Goal: Transaction & Acquisition: Purchase product/service

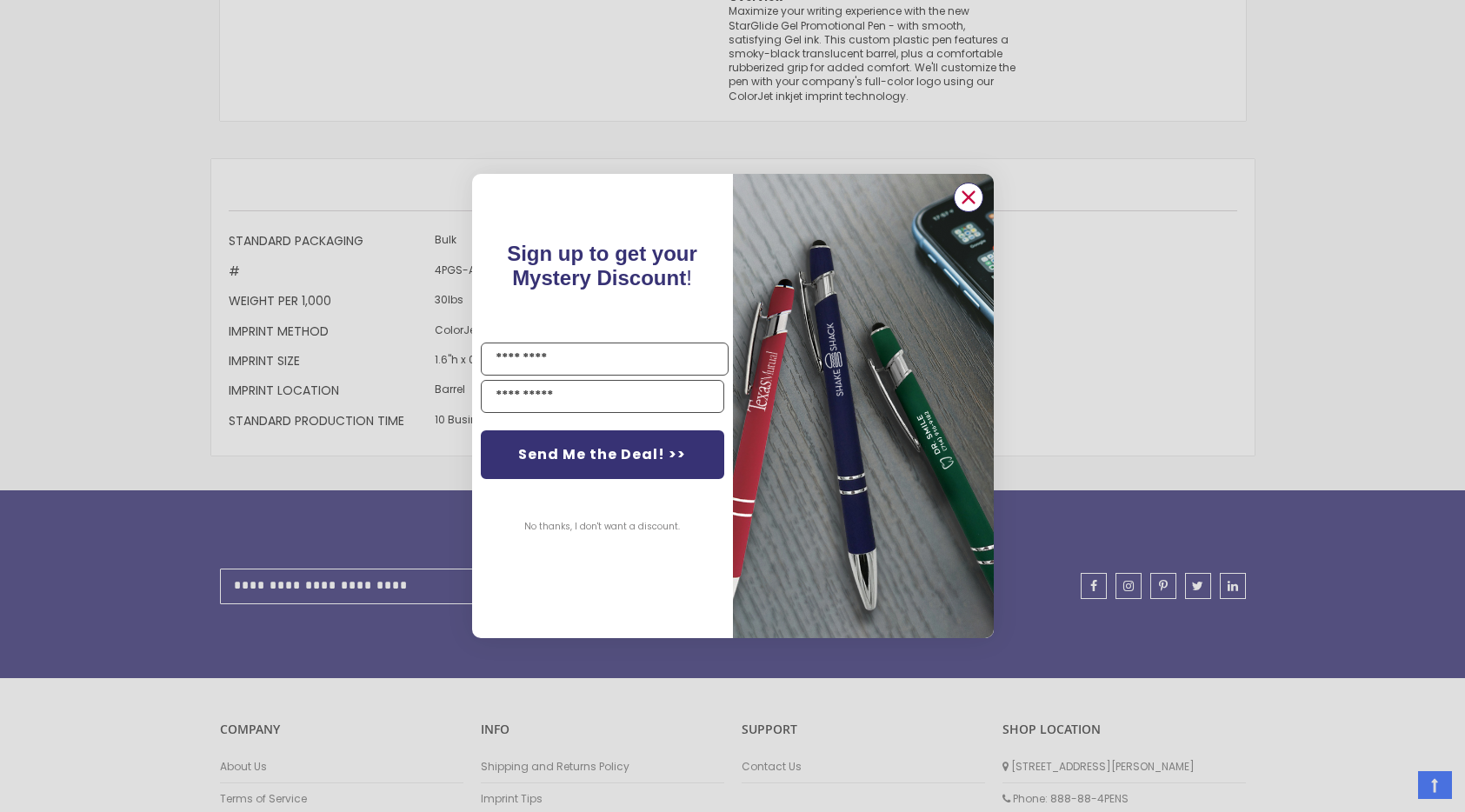
click at [975, 194] on circle "Close dialog" at bounding box center [968, 197] width 26 height 26
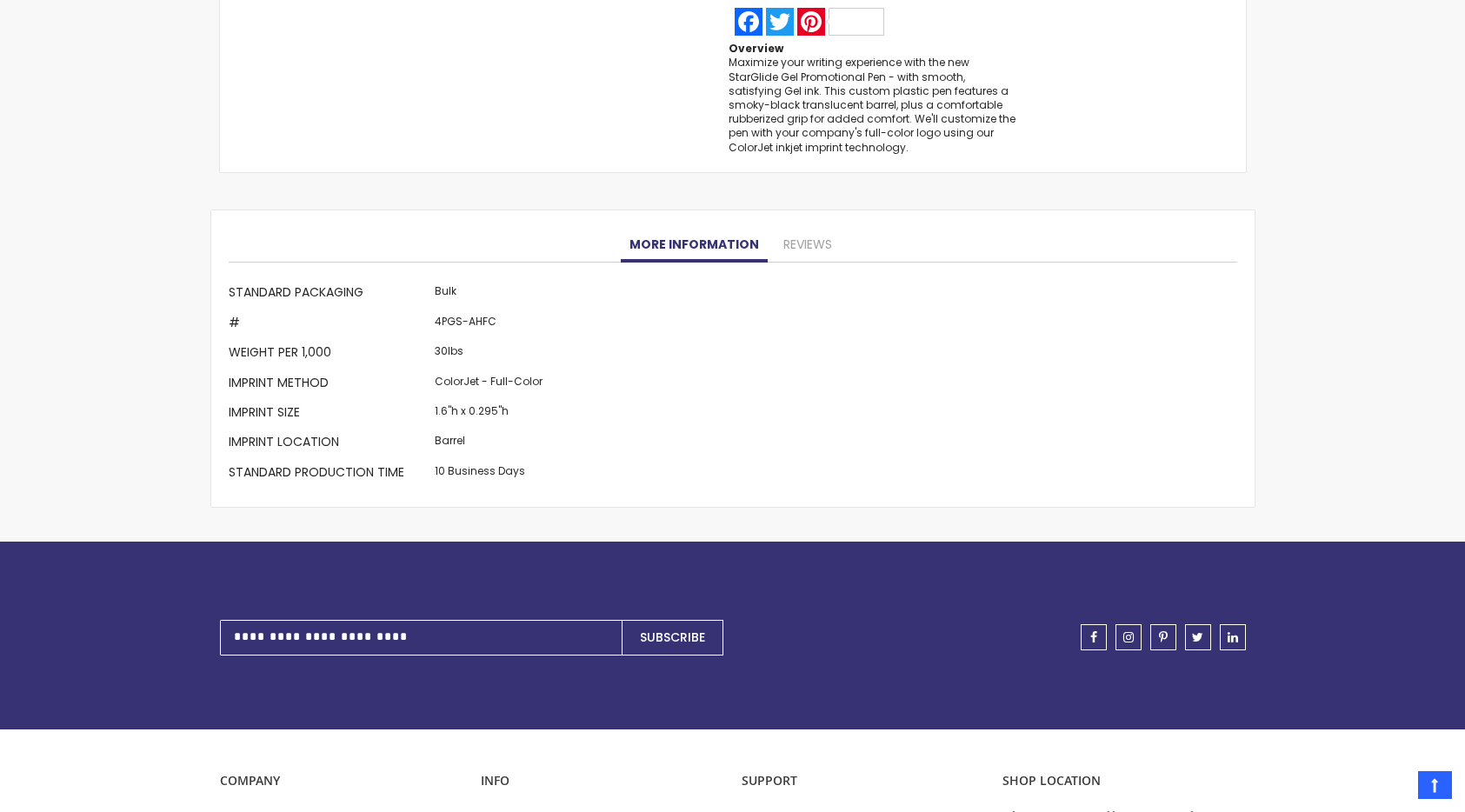
scroll to position [1687, 0]
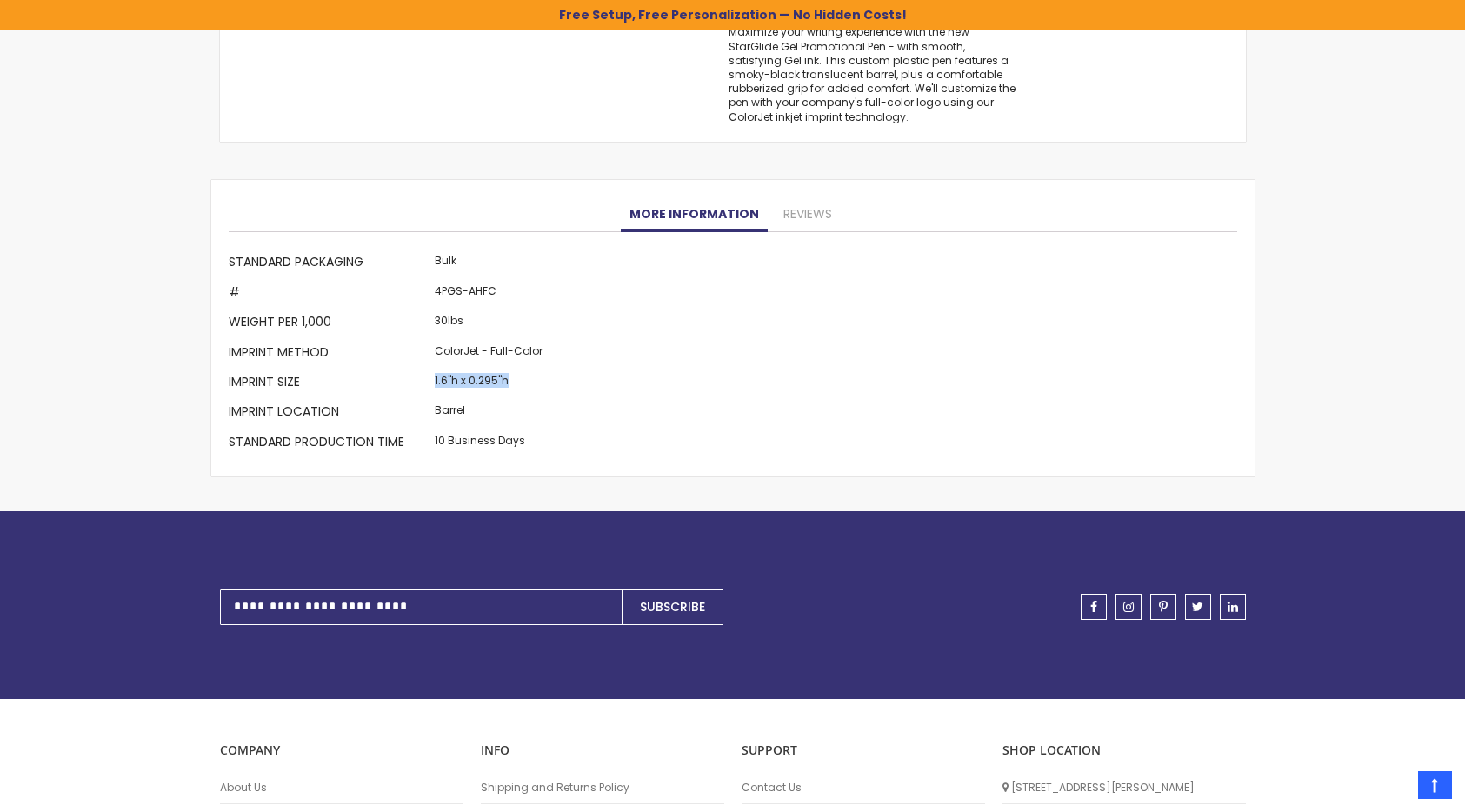
drag, startPoint x: 433, startPoint y: 381, endPoint x: 512, endPoint y: 380, distance: 79.0
click at [512, 380] on td "1.6"h x 0.295"h" at bounding box center [489, 384] width 116 height 30
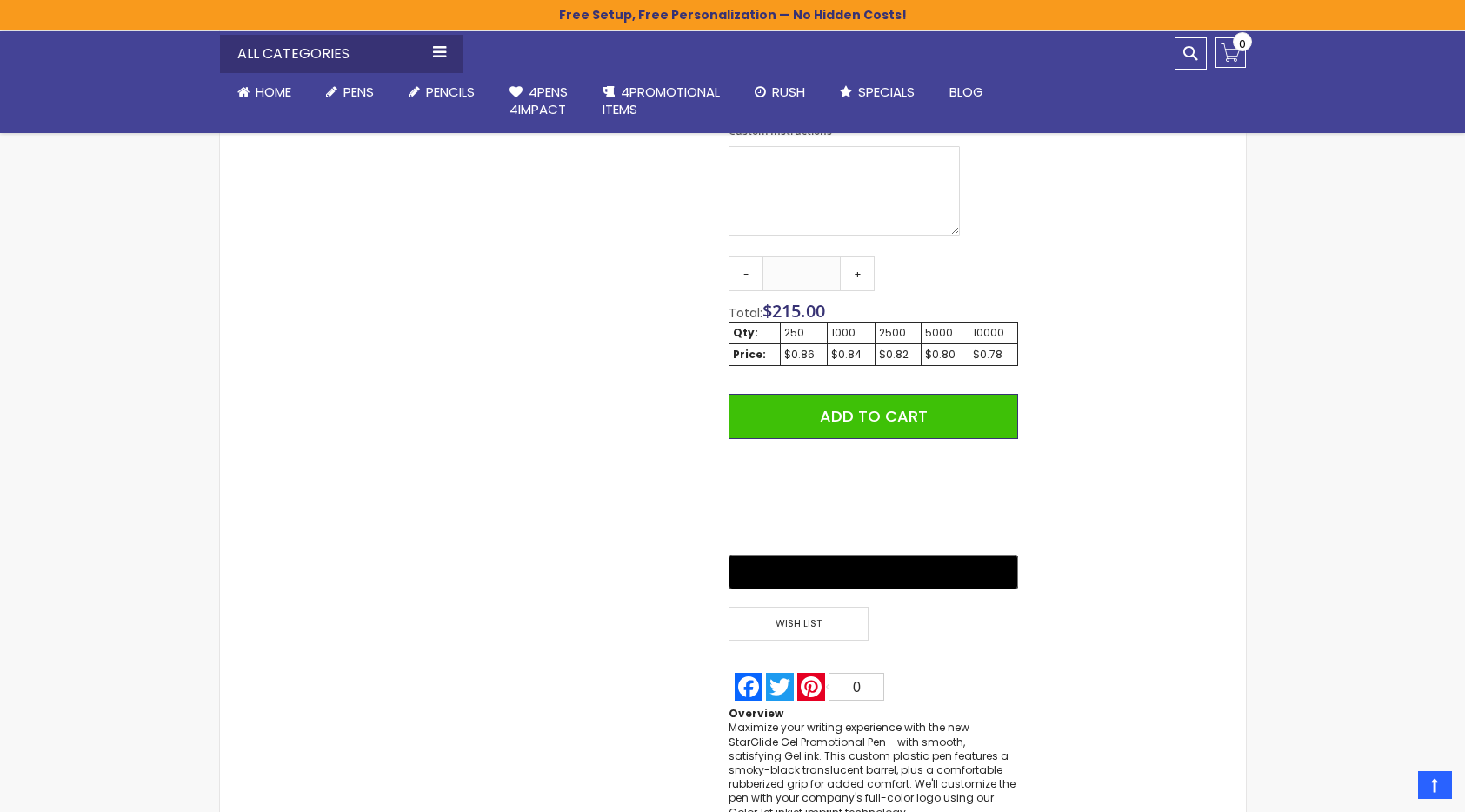
scroll to position [168, 0]
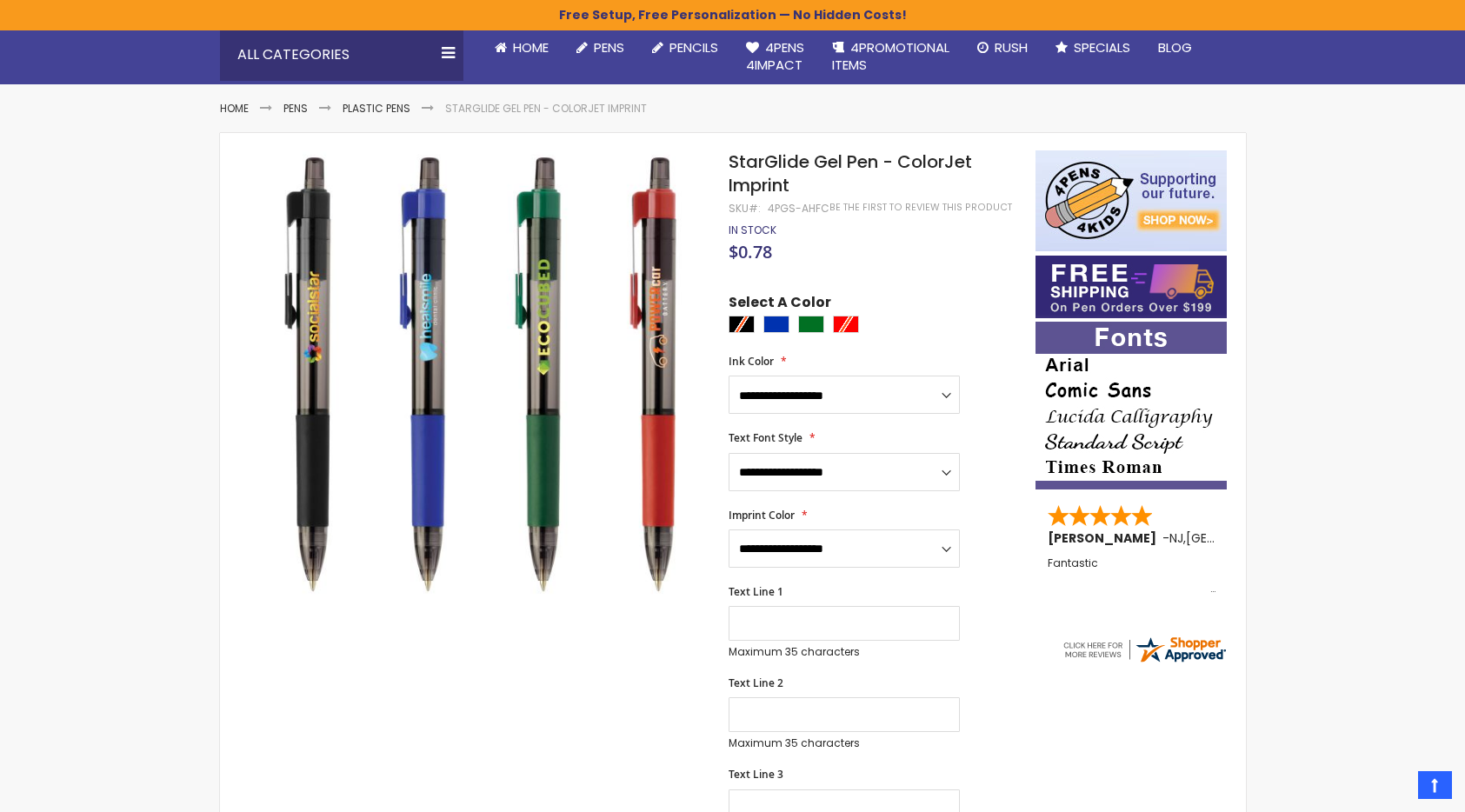
click at [751, 324] on div at bounding box center [877, 326] width 297 height 22
click at [783, 324] on div "Blue" at bounding box center [776, 324] width 26 height 18
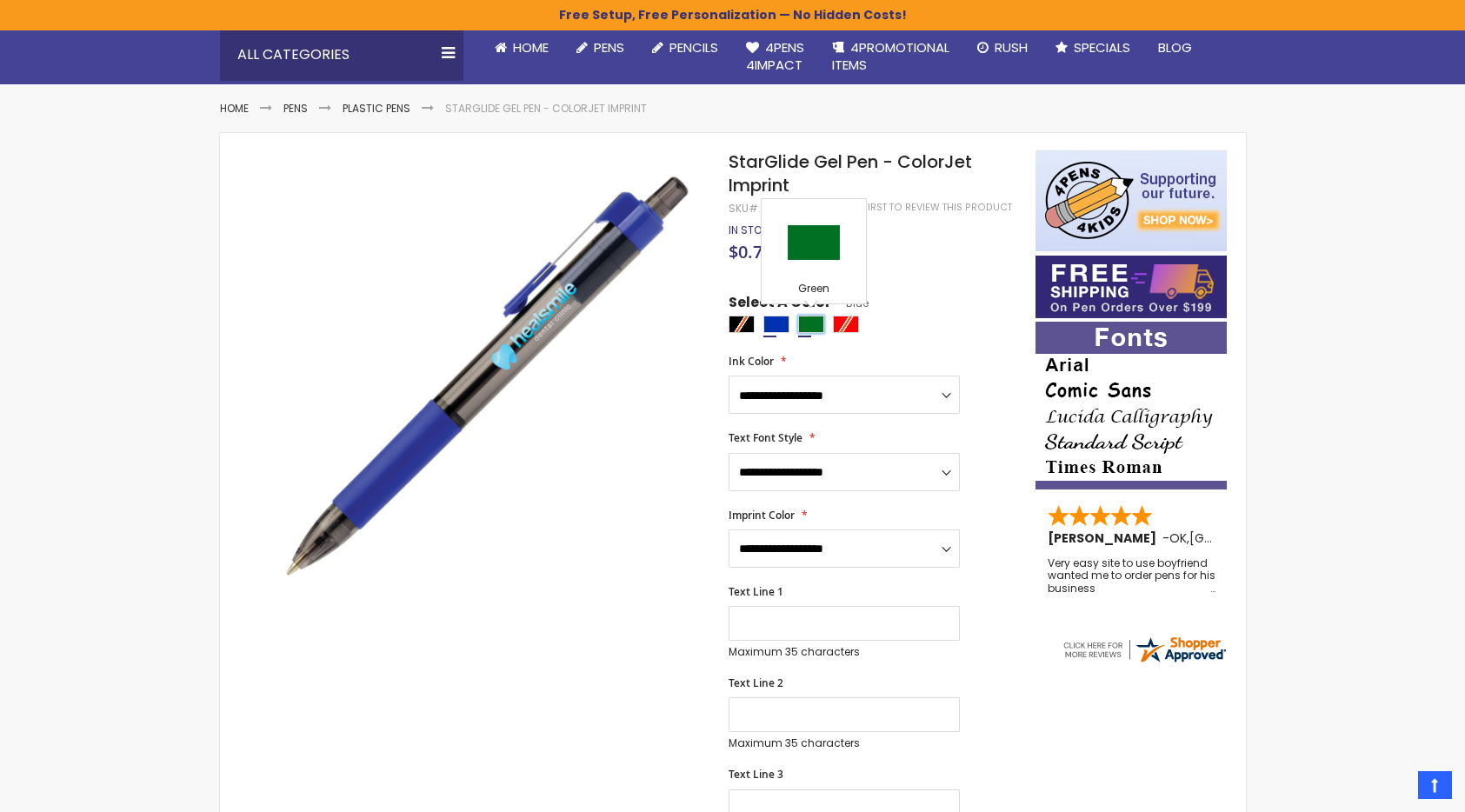
click at [816, 329] on div "Green" at bounding box center [811, 324] width 26 height 18
type input "****"
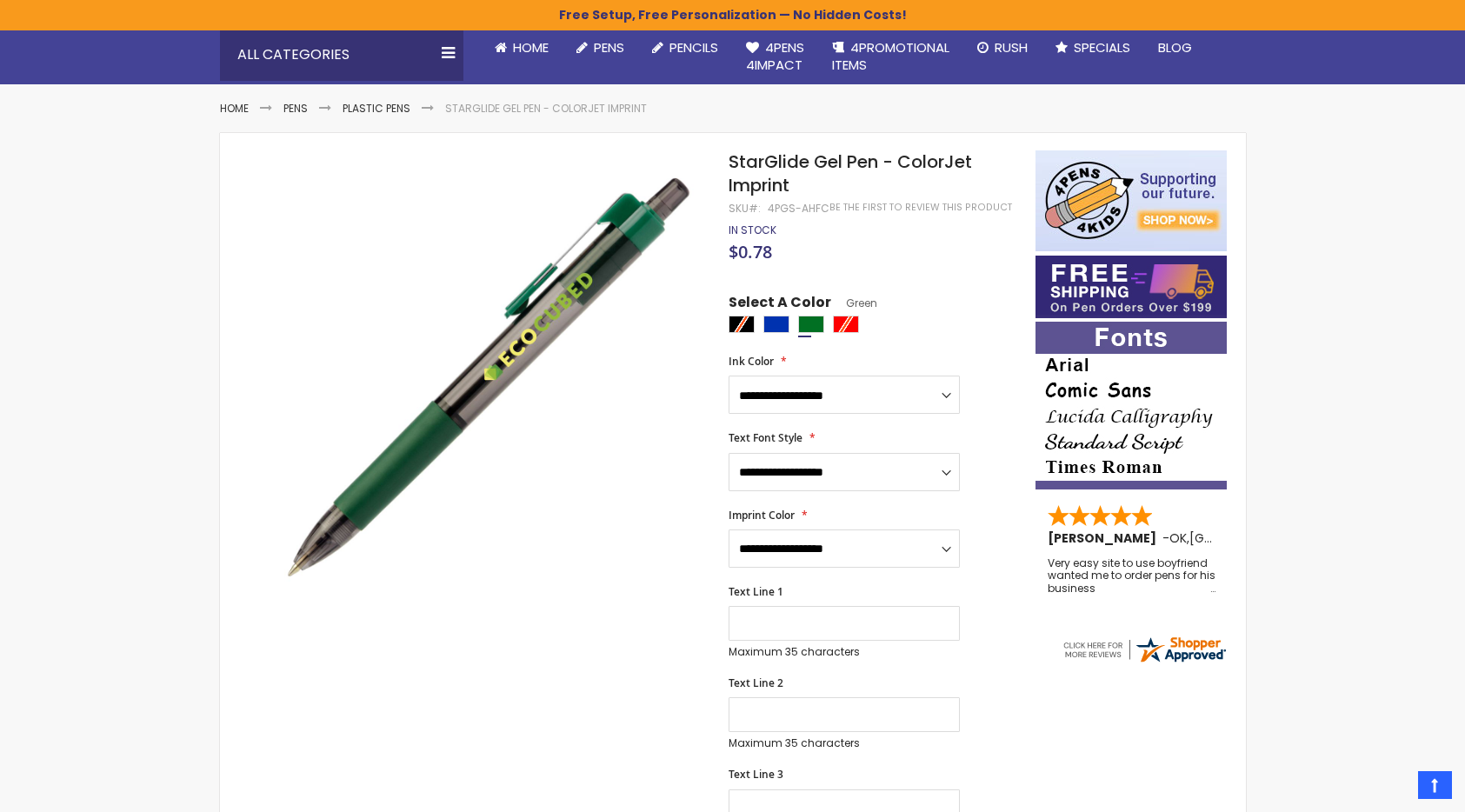
click at [743, 329] on div at bounding box center [877, 326] width 297 height 22
click at [840, 324] on div at bounding box center [877, 326] width 297 height 22
click at [744, 320] on div at bounding box center [877, 326] width 297 height 22
click at [749, 326] on div at bounding box center [877, 326] width 297 height 22
click at [801, 328] on div "Green" at bounding box center [811, 324] width 26 height 18
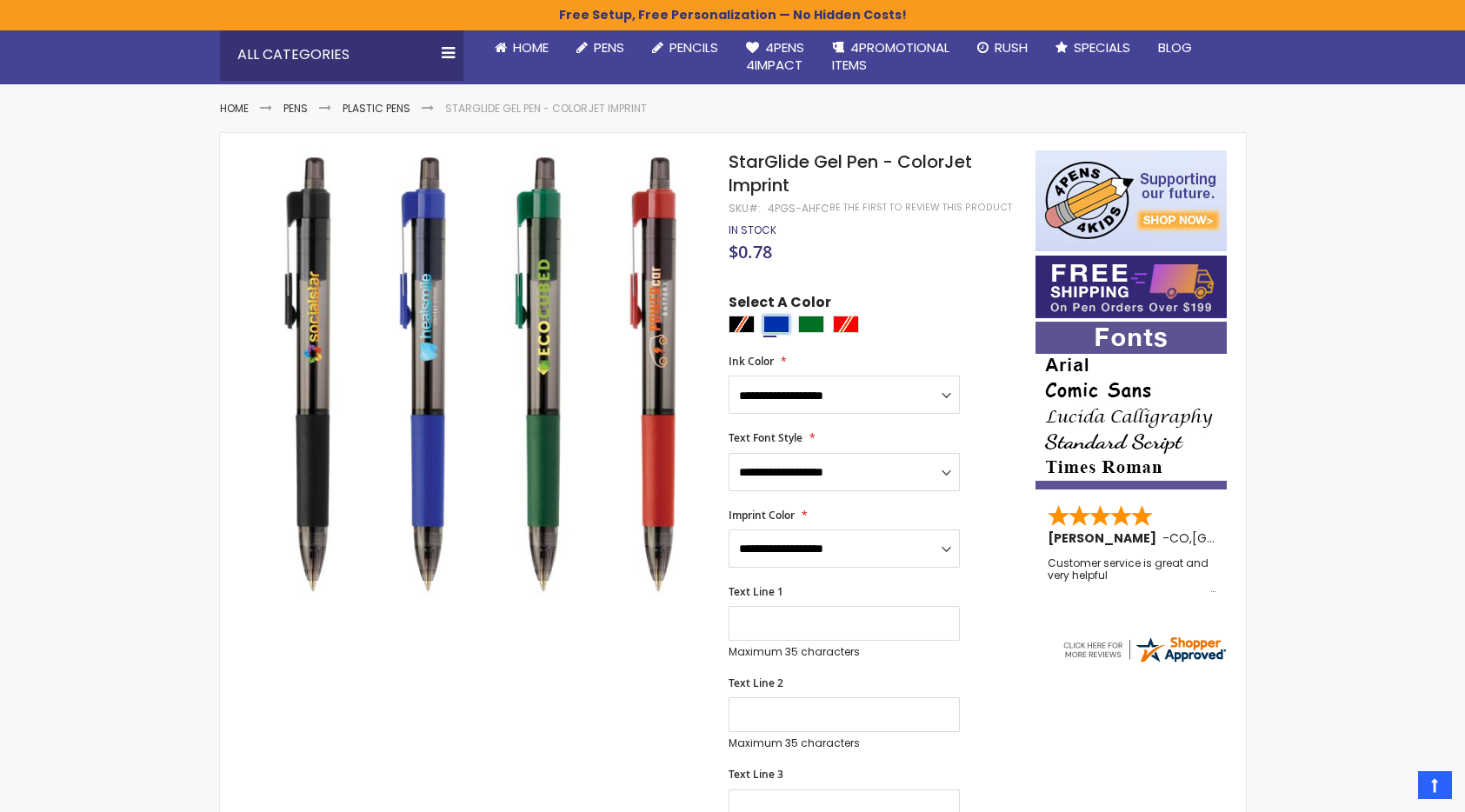
click at [766, 326] on div "Blue" at bounding box center [776, 324] width 26 height 18
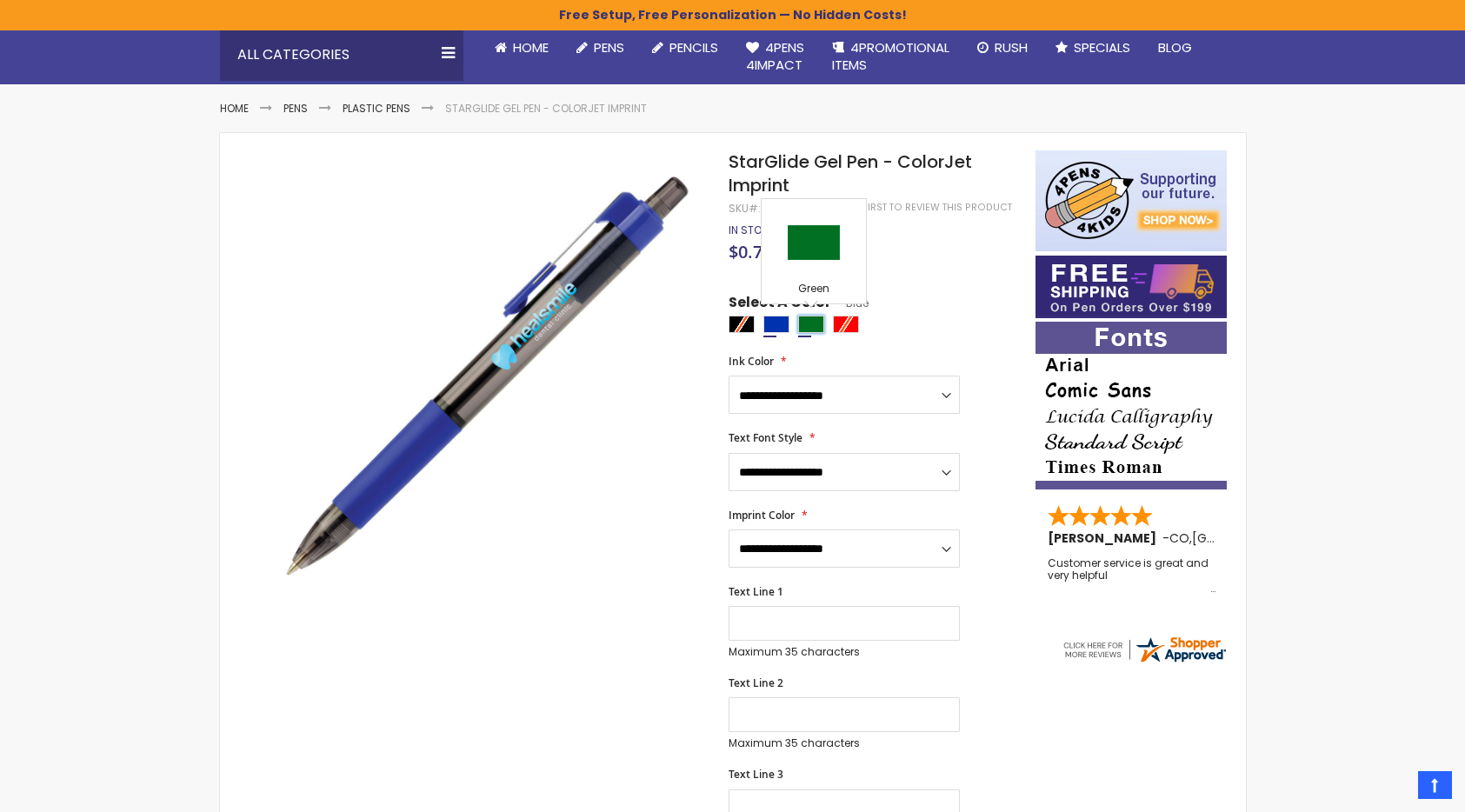
click at [810, 328] on div "Green" at bounding box center [811, 324] width 26 height 18
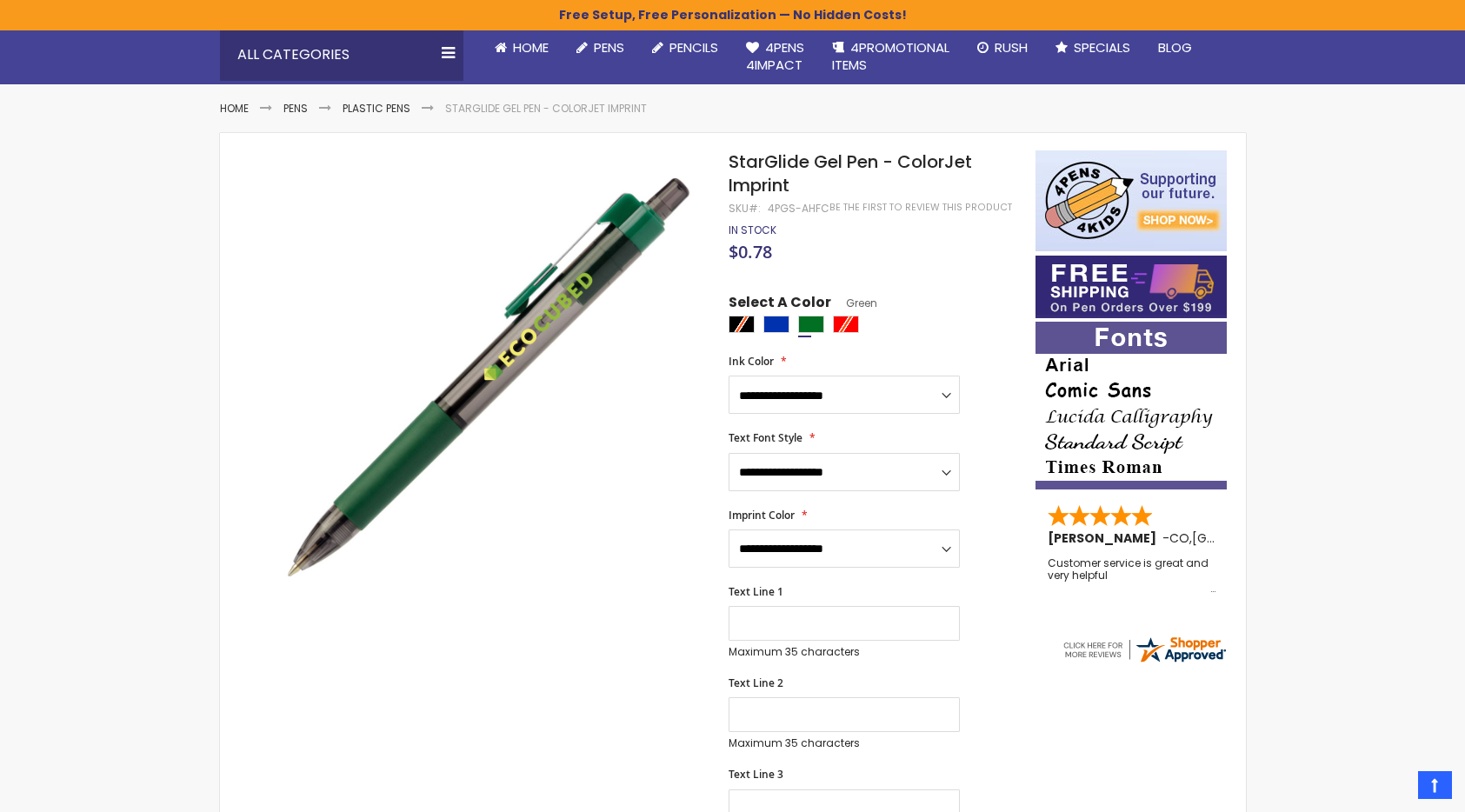
click at [790, 323] on div at bounding box center [877, 326] width 297 height 22
click at [781, 324] on div "Blue" at bounding box center [776, 324] width 26 height 18
type input "****"
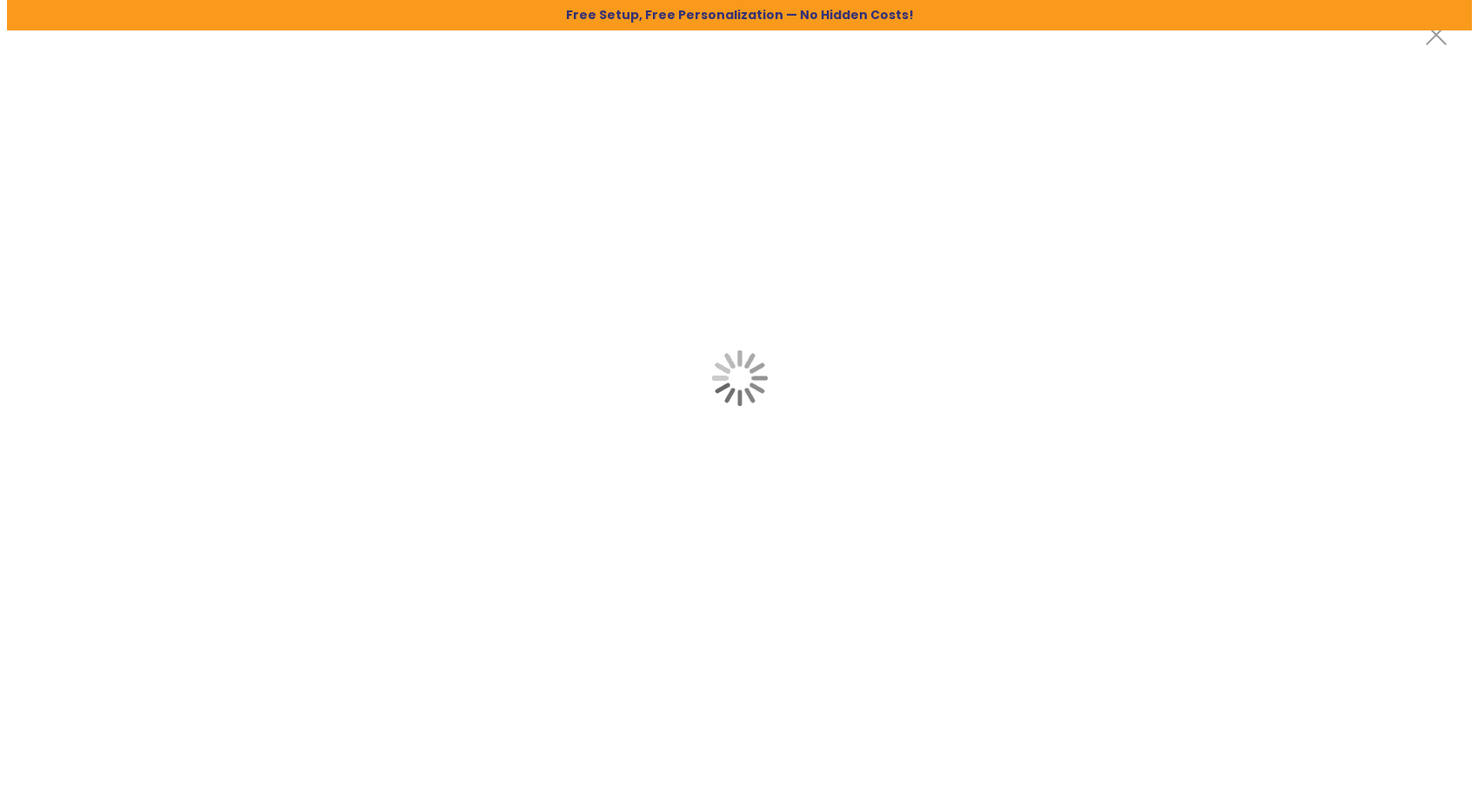
scroll to position [0, 0]
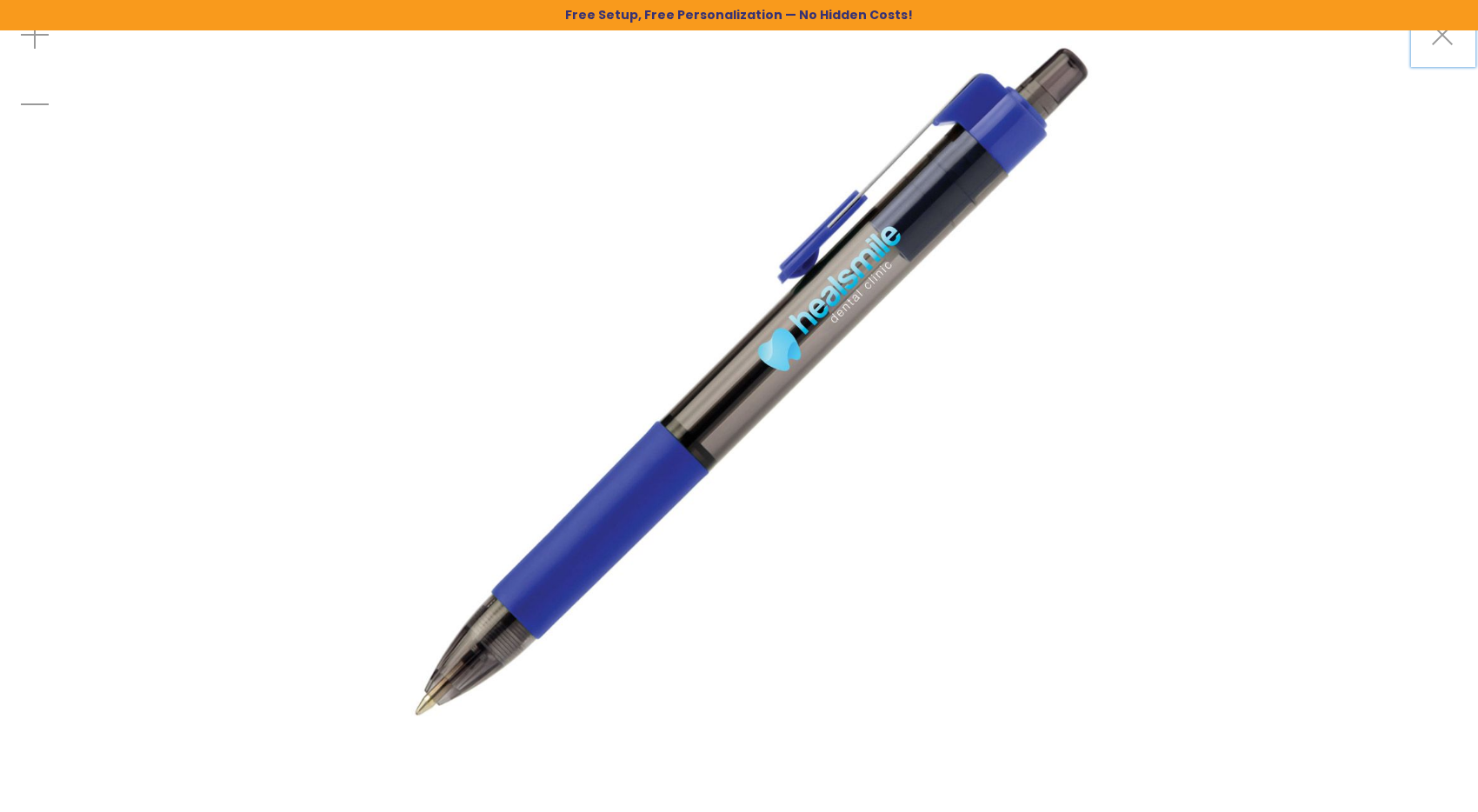
click at [1464, 48] on html "**********" at bounding box center [739, 406] width 1478 height 812
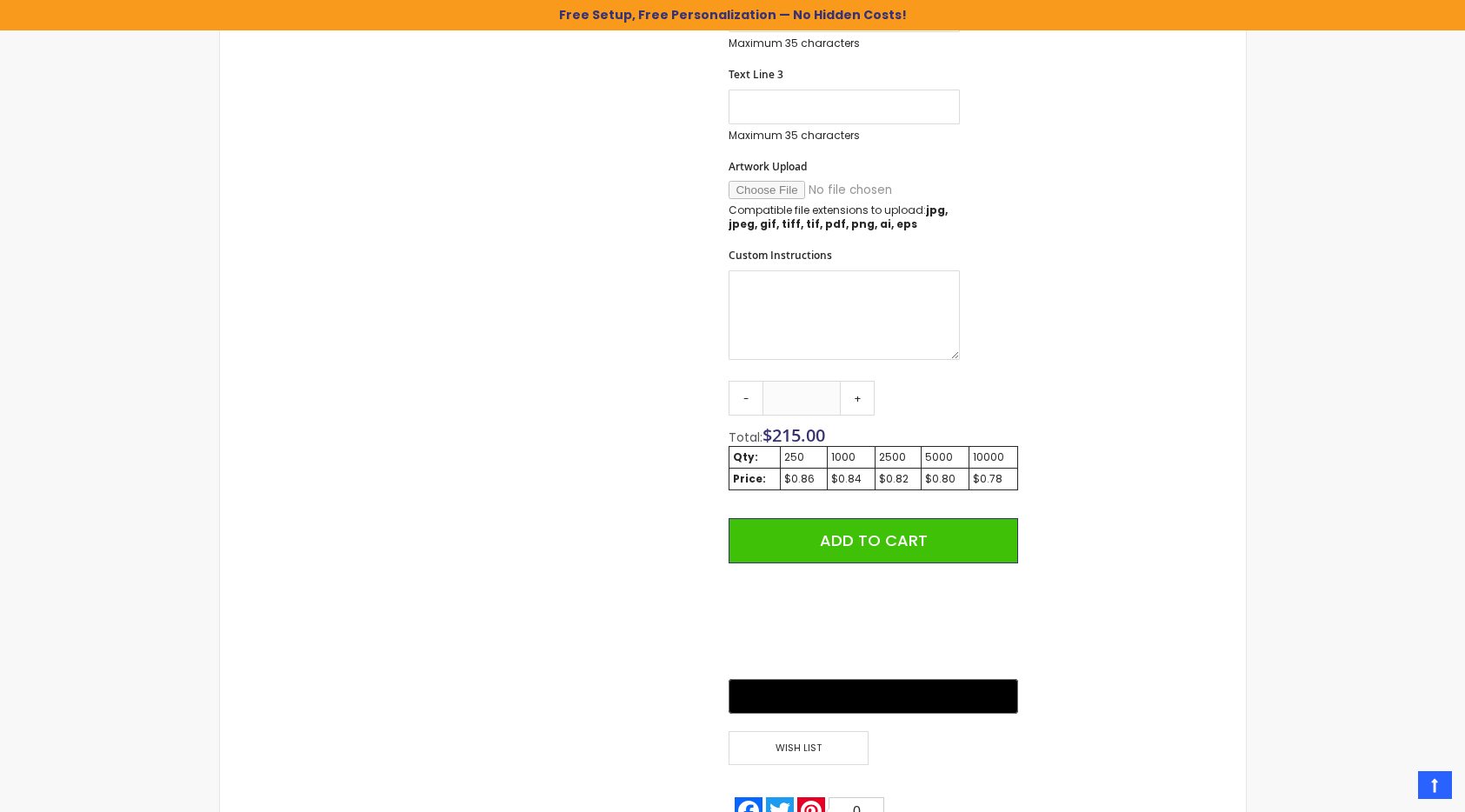
scroll to position [1096, 0]
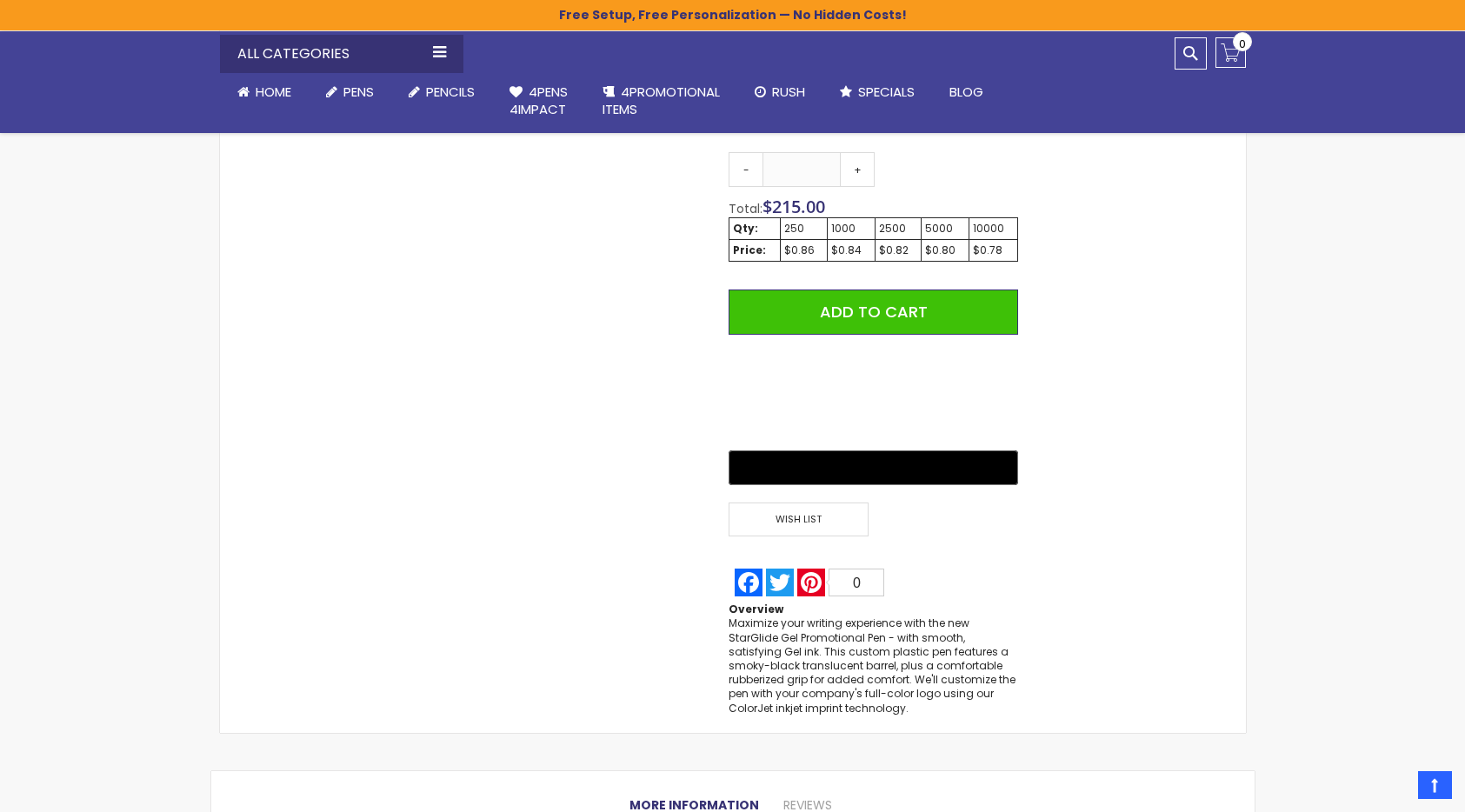
click at [836, 659] on div "Maximize your writing experience with the new StarGlide Gel Promotional Pen - w…" at bounding box center [872, 665] width 288 height 98
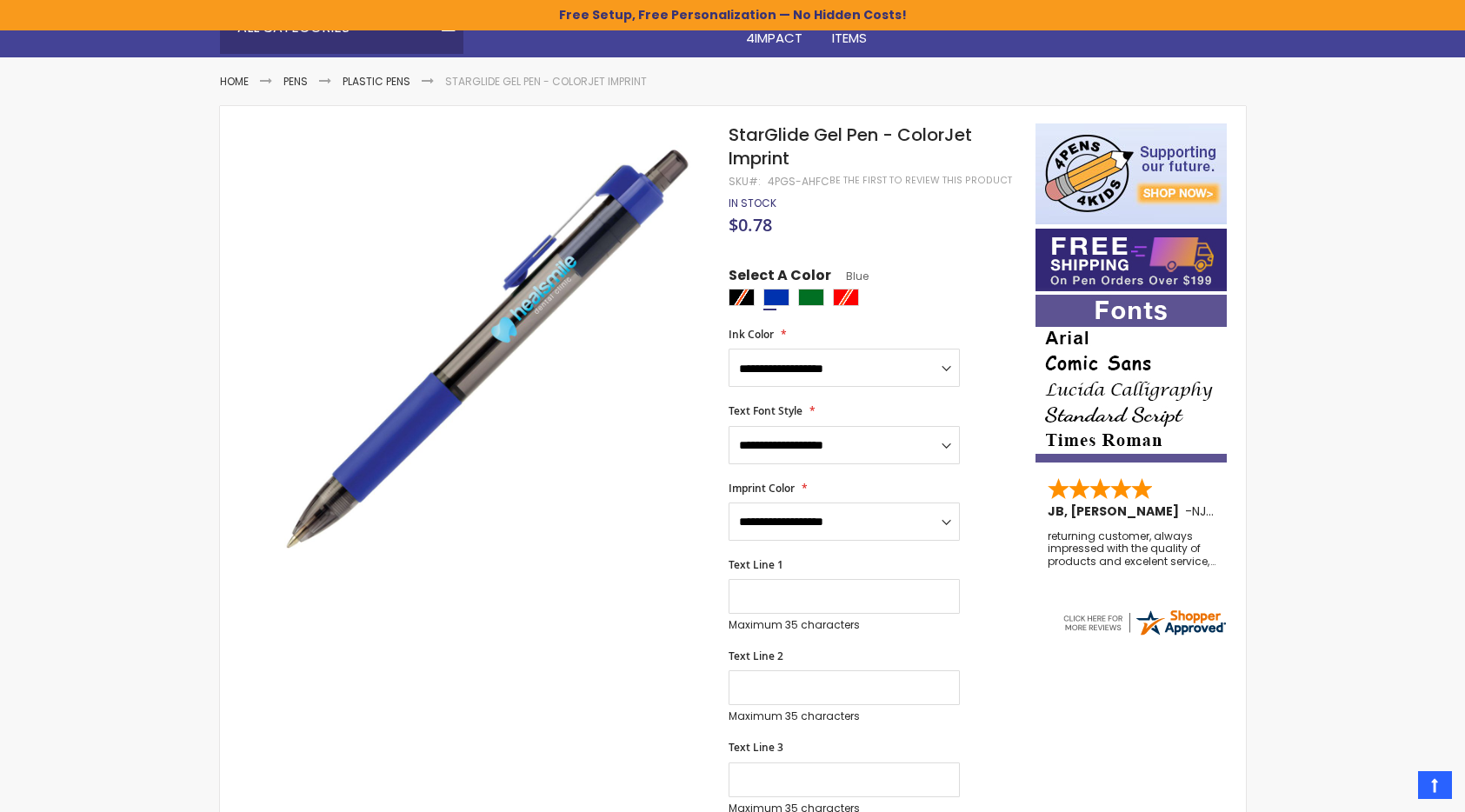
scroll to position [193, 0]
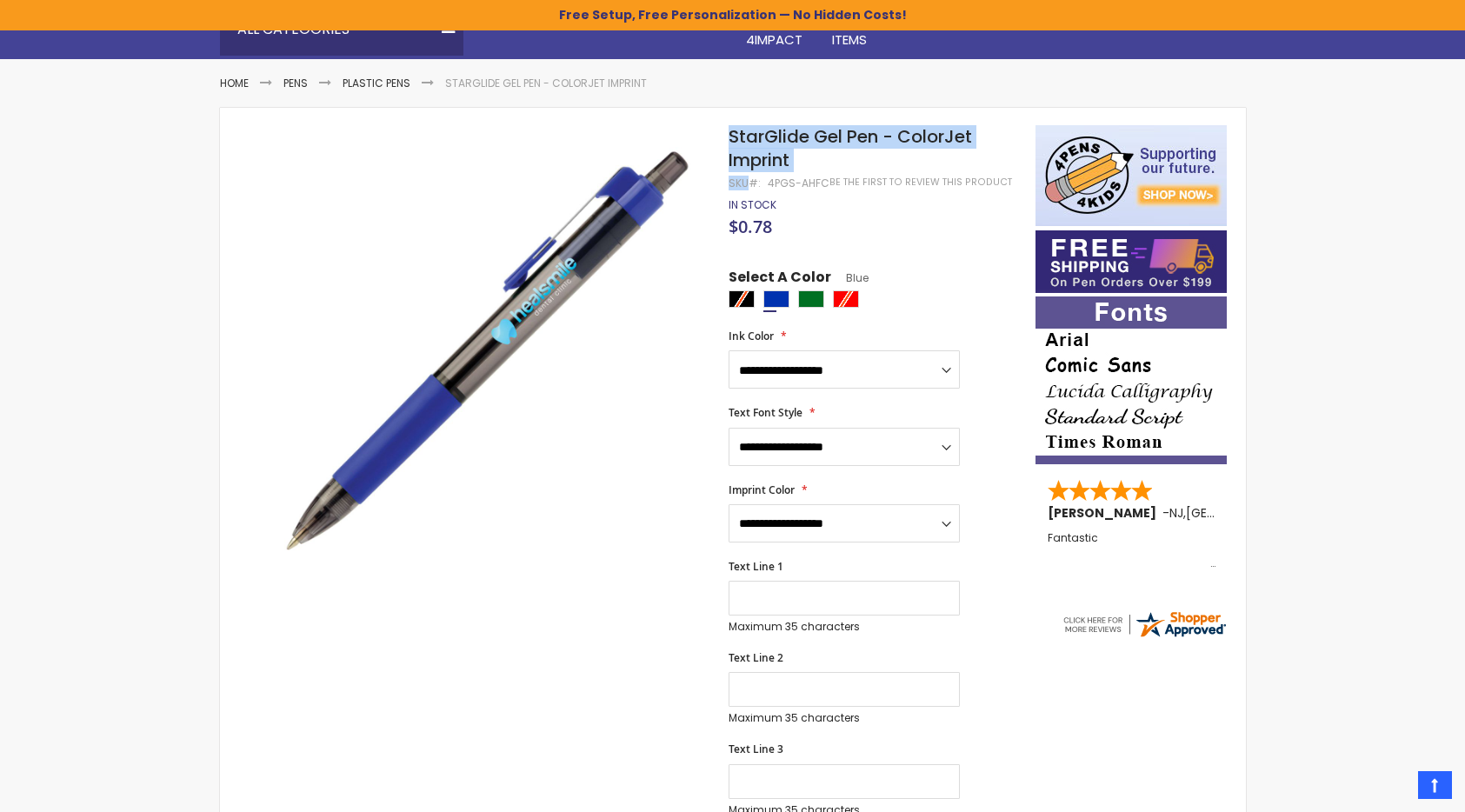
drag, startPoint x: 731, startPoint y: 137, endPoint x: 759, endPoint y: 183, distance: 53.9
click at [759, 172] on div "StarGlide Gel Pen - ColorJet Imprint SKU 4PGS-AHFC Be the first to review this …" at bounding box center [872, 148] width 288 height 47
click at [759, 183] on div "SKU 4PGS-AHFC" at bounding box center [779, 183] width 101 height 14
click at [756, 183] on strong "SKU" at bounding box center [744, 183] width 32 height 15
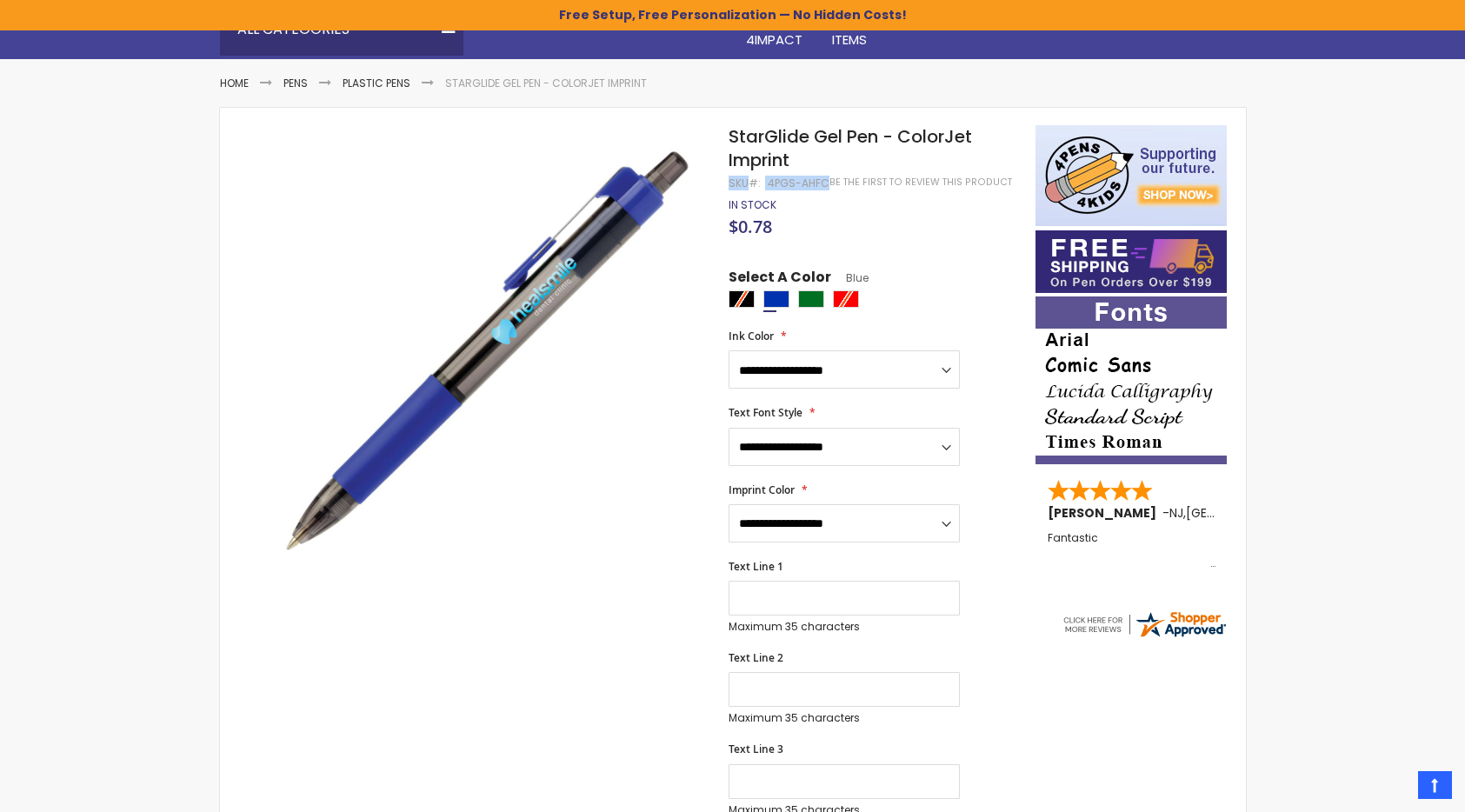
click at [756, 183] on strong "SKU" at bounding box center [744, 183] width 32 height 15
click at [806, 165] on h1 "StarGlide Gel Pen - ColorJet Imprint" at bounding box center [872, 148] width 288 height 47
drag, startPoint x: 824, startPoint y: 181, endPoint x: 729, endPoint y: 138, distance: 104.3
click at [729, 138] on div "StarGlide Gel Pen - ColorJet Imprint SKU 4PGS-AHFC Be the first to review this …" at bounding box center [872, 148] width 288 height 47
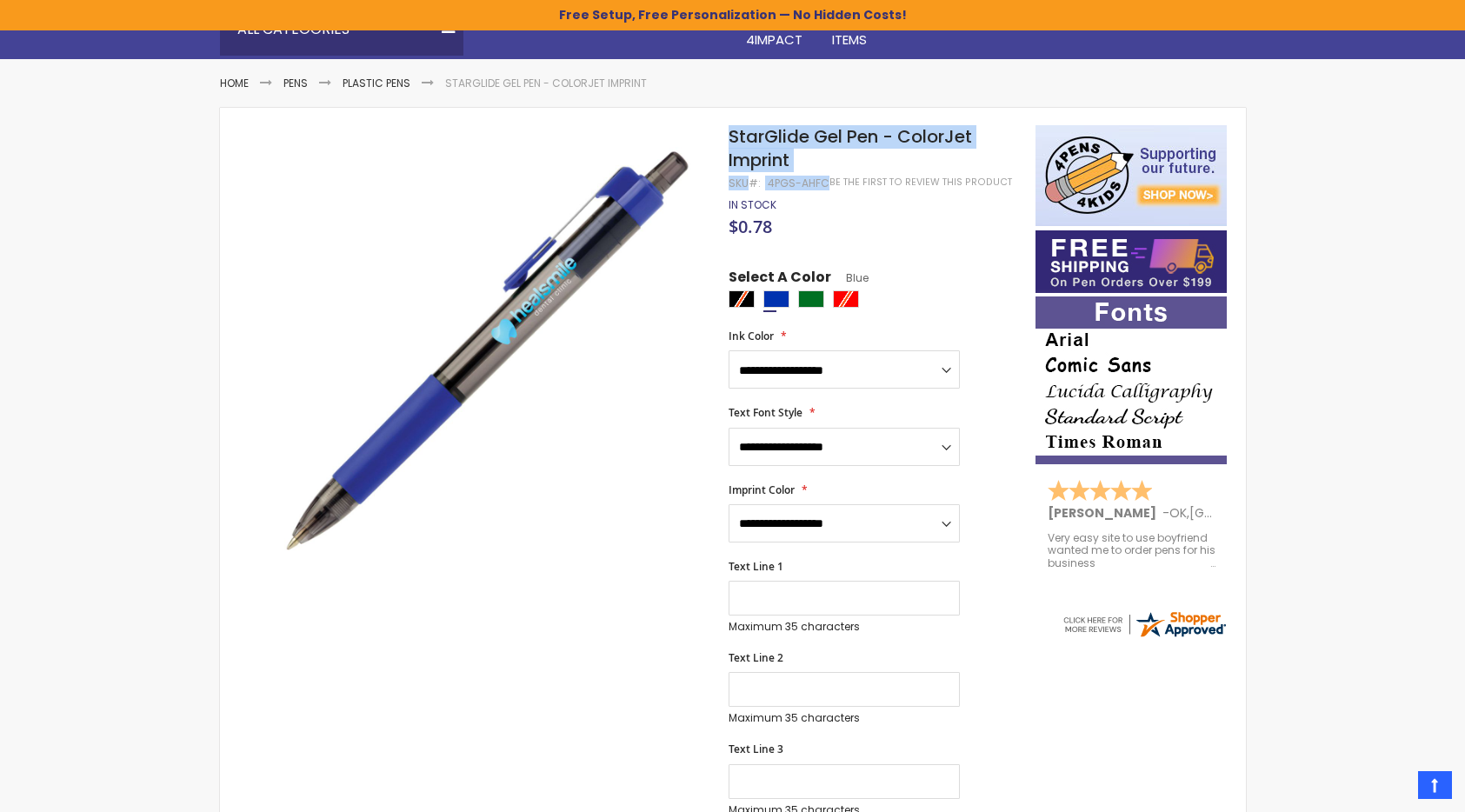
copy div "StarGlide Gel Pen - ColorJet Imprint SKU 4PGS-AHFC"
